Goal: Task Accomplishment & Management: Manage account settings

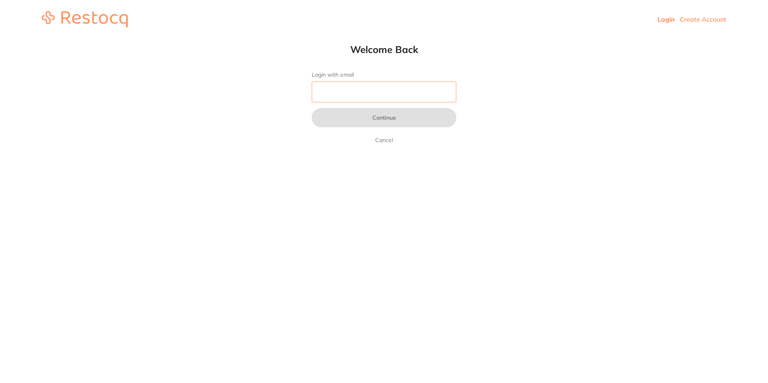
click at [386, 90] on input "Login with email" at bounding box center [384, 92] width 145 height 21
type input "[PERSON_NAME][EMAIL_ADDRESS][PERSON_NAME][DOMAIN_NAME]"
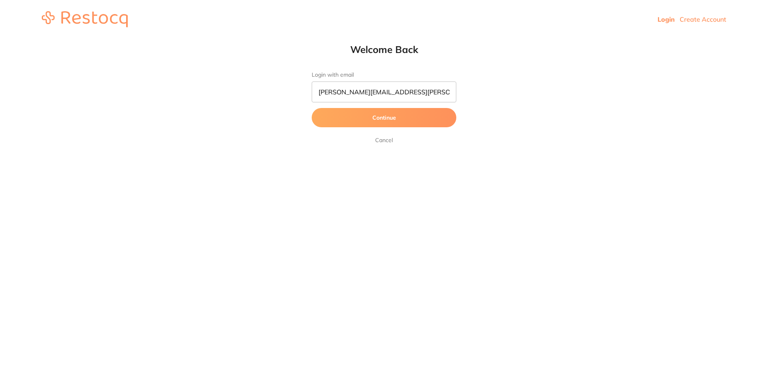
click at [357, 123] on button "Continue" at bounding box center [384, 117] width 145 height 19
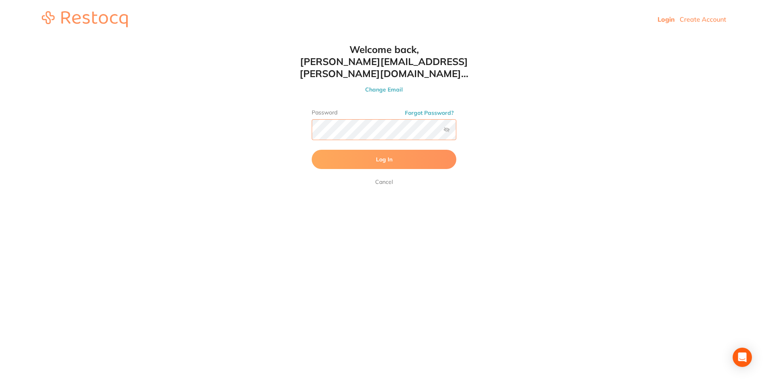
click at [312, 150] on button "Log In" at bounding box center [384, 159] width 145 height 19
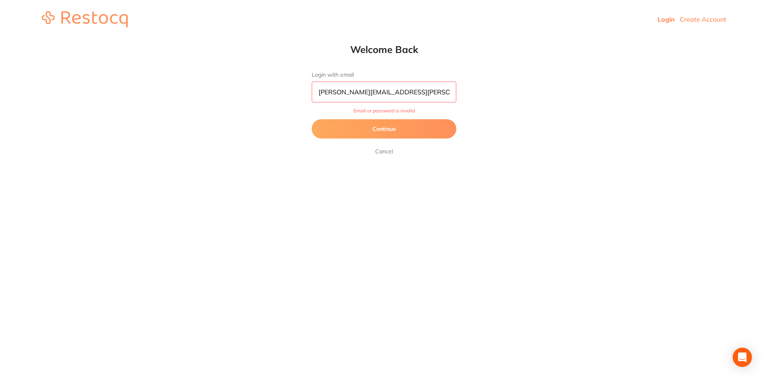
click at [351, 131] on button "Continue" at bounding box center [384, 128] width 145 height 19
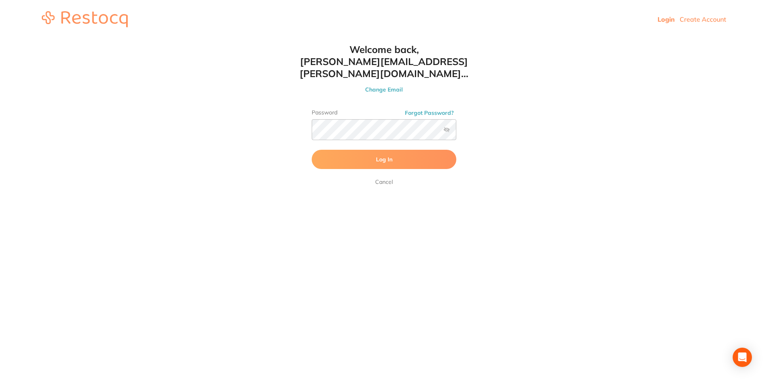
click at [446, 126] on label at bounding box center [446, 129] width 6 height 6
click at [456, 132] on input "checkbox" at bounding box center [456, 132] width 0 height 0
click at [375, 150] on button "Log In" at bounding box center [384, 159] width 145 height 19
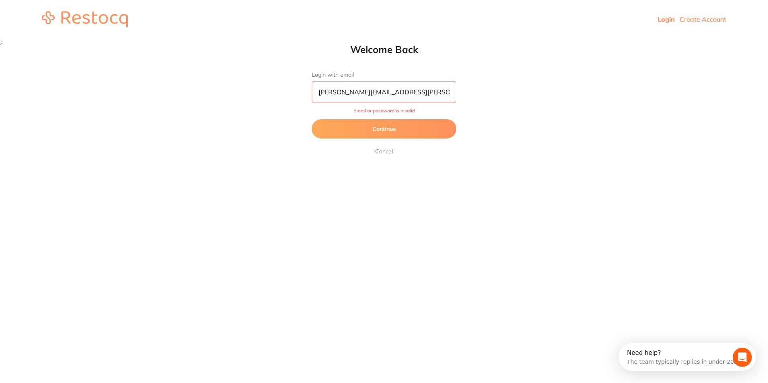
click at [387, 84] on input "[PERSON_NAME][EMAIL_ADDRESS][PERSON_NAME][DOMAIN_NAME]" at bounding box center [384, 92] width 145 height 21
click at [371, 132] on button "Continue" at bounding box center [384, 128] width 145 height 19
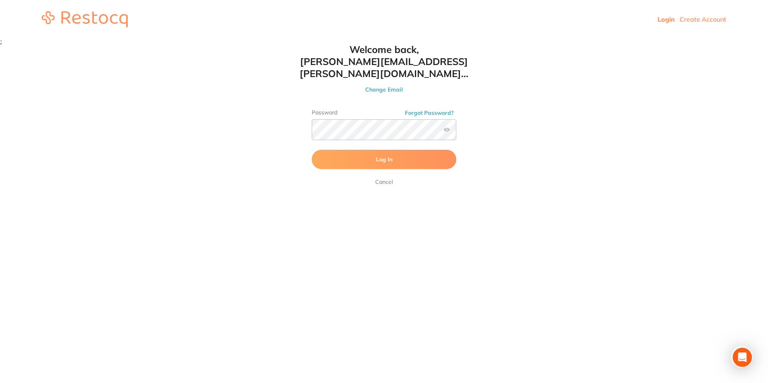
click at [369, 150] on button "Log In" at bounding box center [384, 159] width 145 height 19
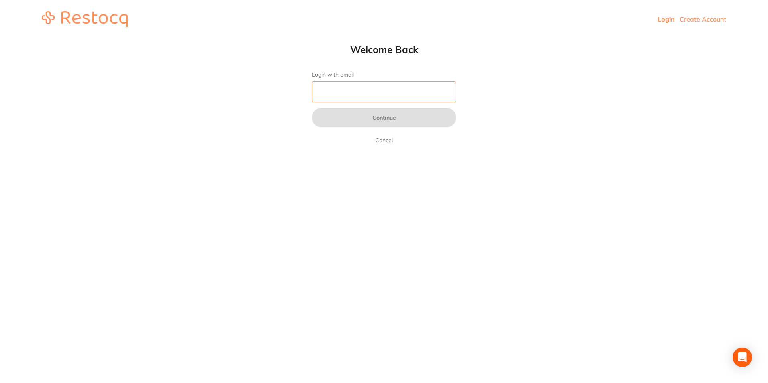
click at [367, 97] on input "Login with email" at bounding box center [384, 92] width 145 height 21
type input "[PERSON_NAME][EMAIL_ADDRESS][PERSON_NAME][DOMAIN_NAME]"
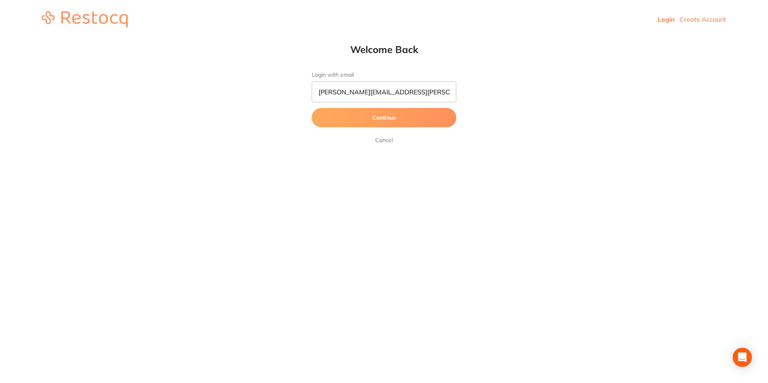
click at [367, 124] on button "Continue" at bounding box center [384, 117] width 145 height 19
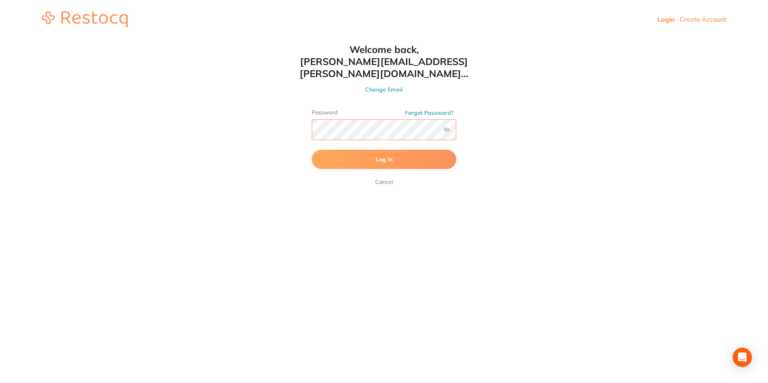
click at [312, 150] on button "Log In" at bounding box center [384, 159] width 145 height 19
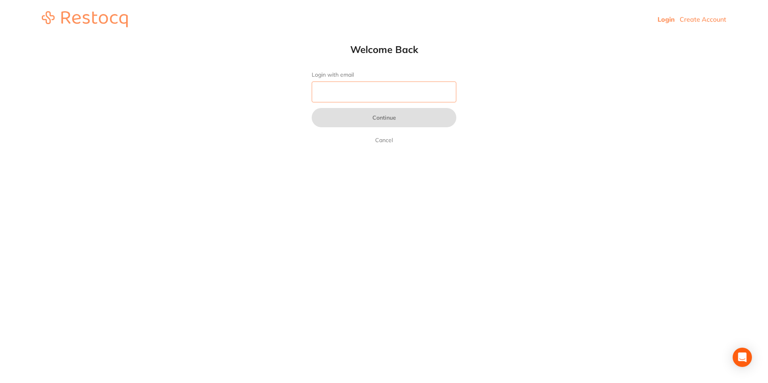
click at [319, 95] on input "Login with email" at bounding box center [384, 92] width 145 height 21
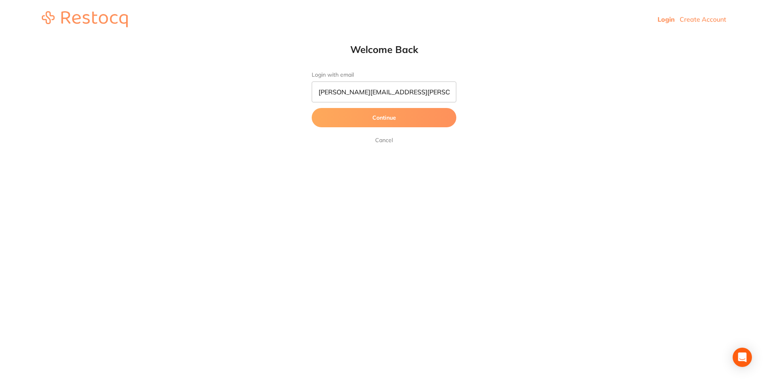
click at [351, 117] on button "Continue" at bounding box center [384, 117] width 145 height 19
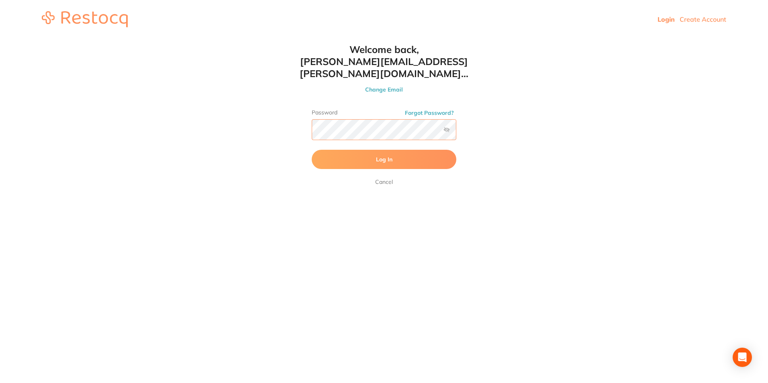
click at [312, 150] on button "Log In" at bounding box center [384, 159] width 145 height 19
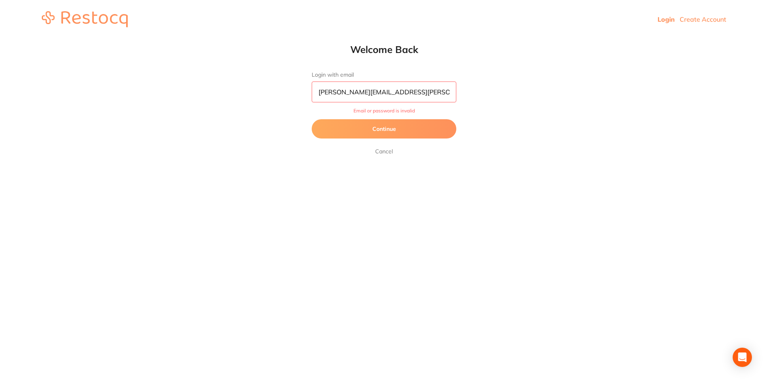
scroll to position [0, 0]
drag, startPoint x: 363, startPoint y: 94, endPoint x: 436, endPoint y: 97, distance: 73.1
click at [436, 97] on input "[PERSON_NAME][EMAIL_ADDRESS][PERSON_NAME][DOMAIN_NAME]" at bounding box center [384, 92] width 145 height 21
type input "[PERSON_NAME][EMAIL_ADDRESS][PERSON_NAME][DOMAIN_NAME]"
click at [389, 129] on button "Continue" at bounding box center [384, 128] width 145 height 19
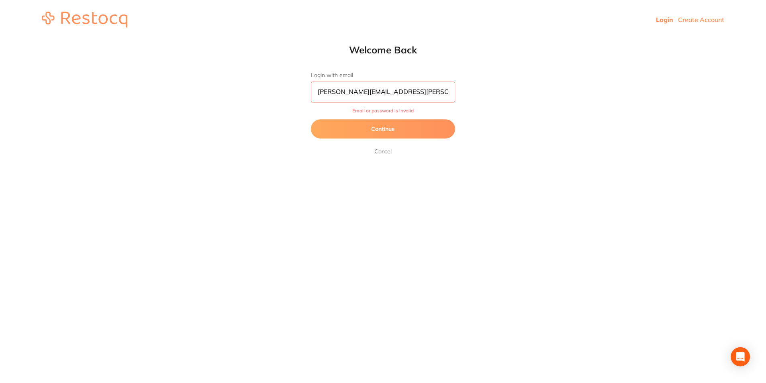
scroll to position [0, 0]
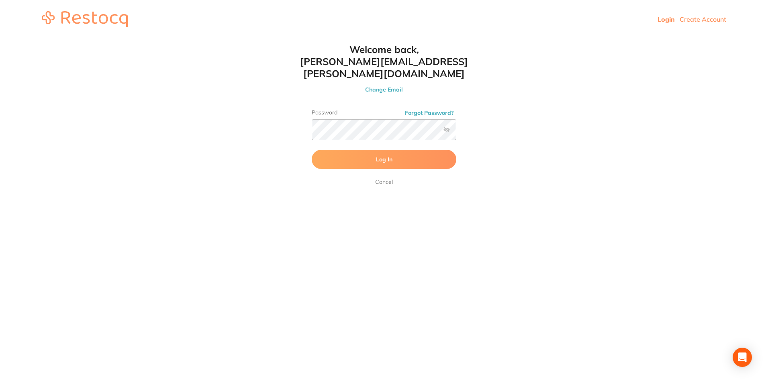
click at [382, 156] on span "Log In" at bounding box center [384, 159] width 16 height 7
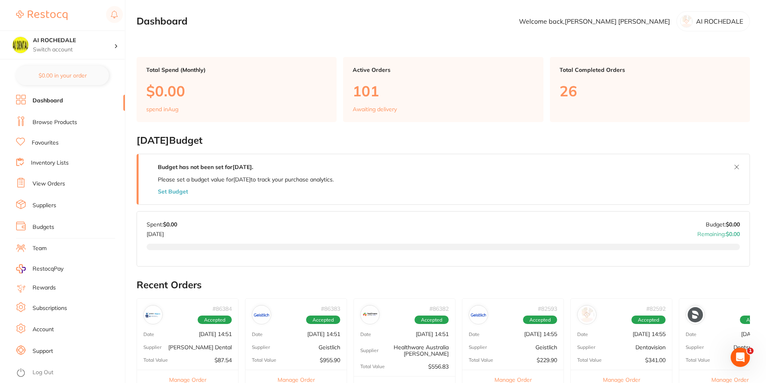
click at [701, 22] on p "AI ROCHEDALE" at bounding box center [719, 21] width 47 height 7
click at [51, 183] on link "View Orders" at bounding box center [49, 184] width 33 height 8
